Goal: Navigation & Orientation: Find specific page/section

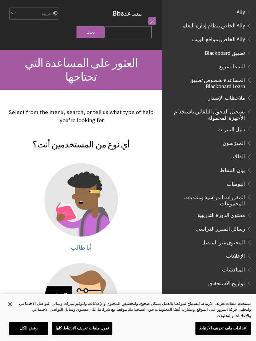
click at [154, 23] on link at bounding box center [152, 21] width 8 height 8
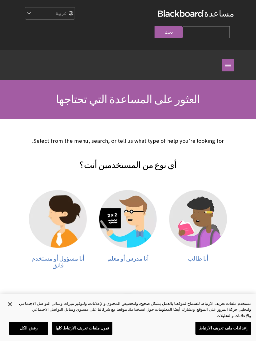
click at [227, 19] on link "مساعدة Blackboard" at bounding box center [196, 13] width 76 height 11
click at [224, 17] on link "مساعدة Blackboard" at bounding box center [196, 13] width 76 height 11
